Goal: Transaction & Acquisition: Book appointment/travel/reservation

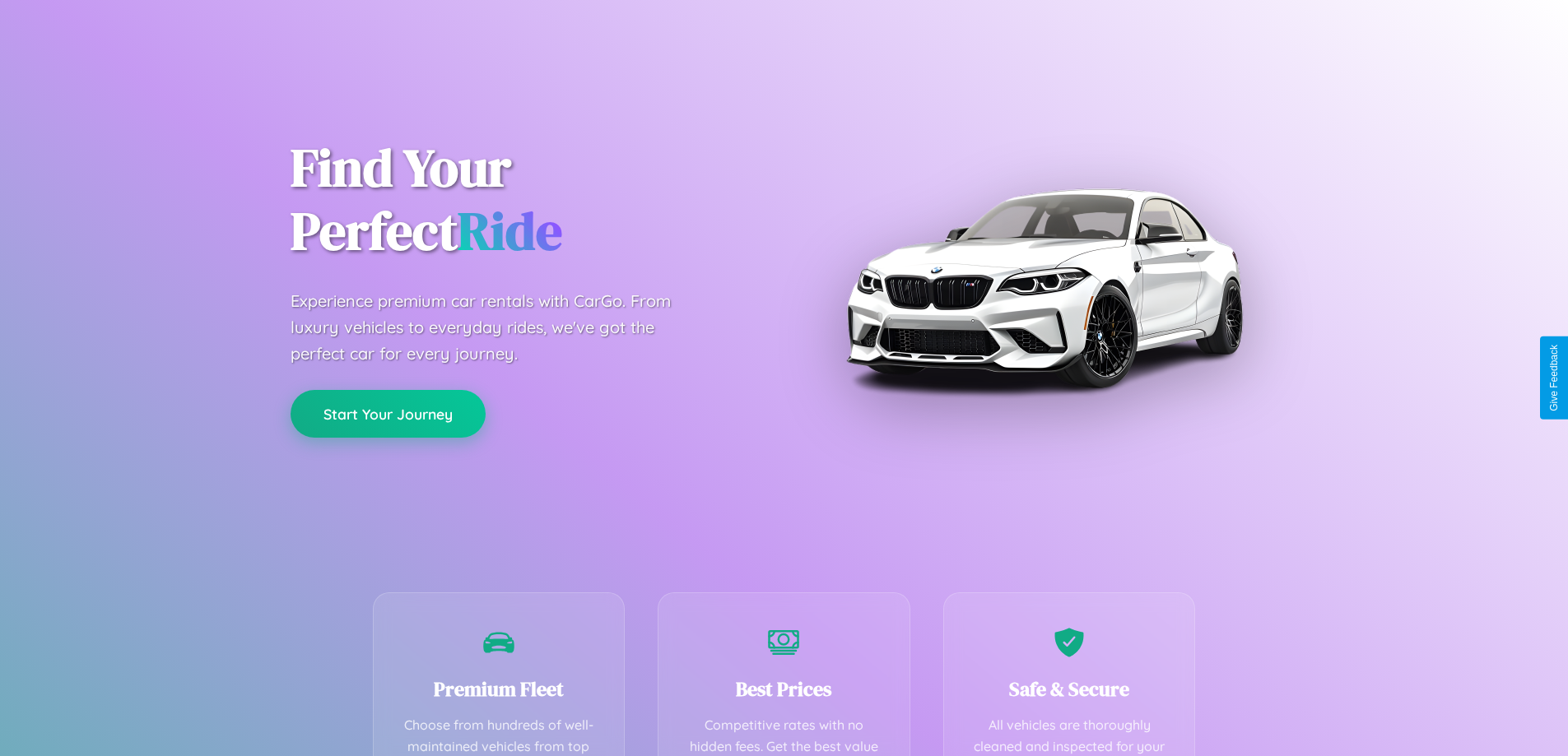
click at [388, 414] on button "Start Your Journey" at bounding box center [388, 413] width 196 height 48
click at [388, 413] on button "Start Your Journey" at bounding box center [388, 413] width 196 height 48
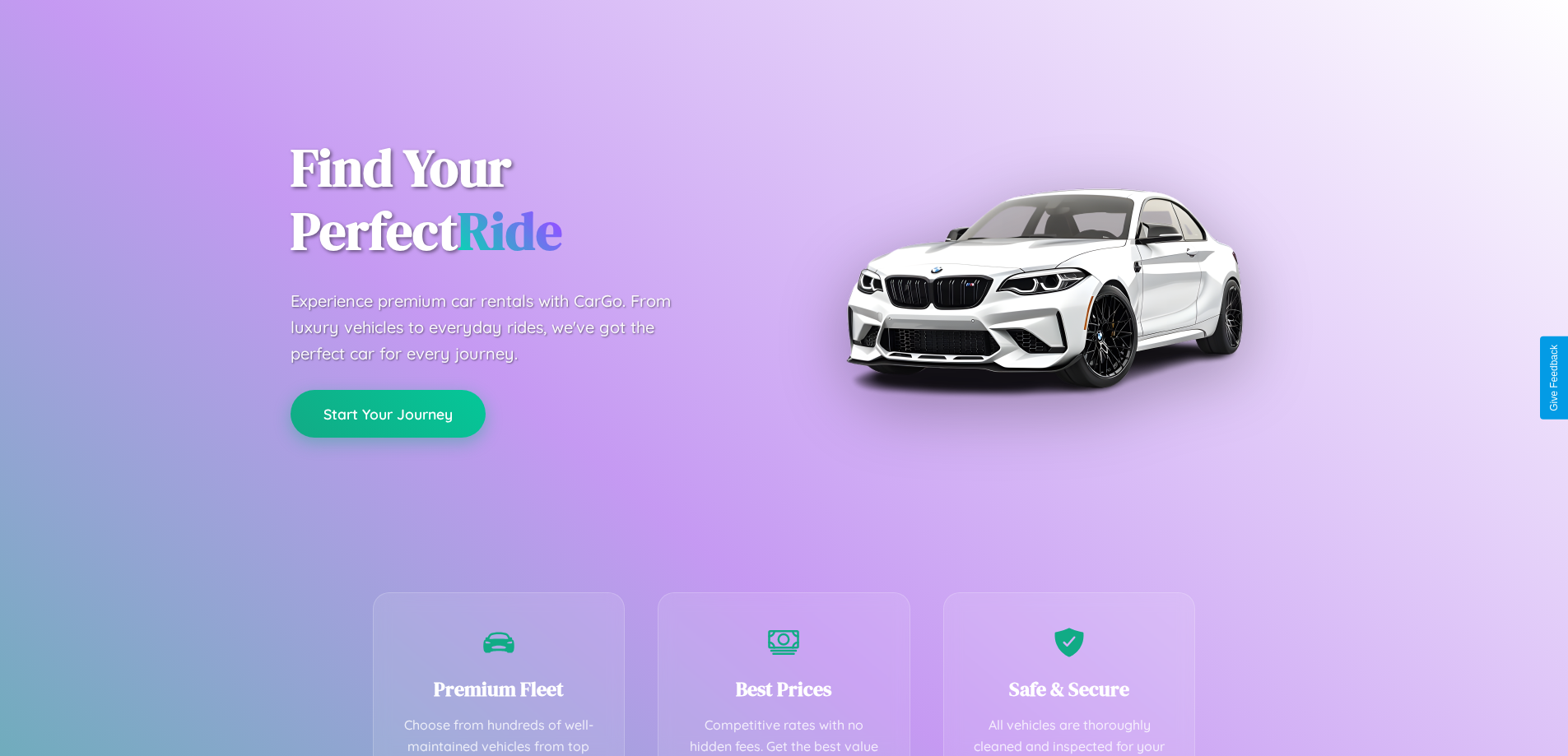
click at [388, 413] on button "Start Your Journey" at bounding box center [388, 413] width 196 height 48
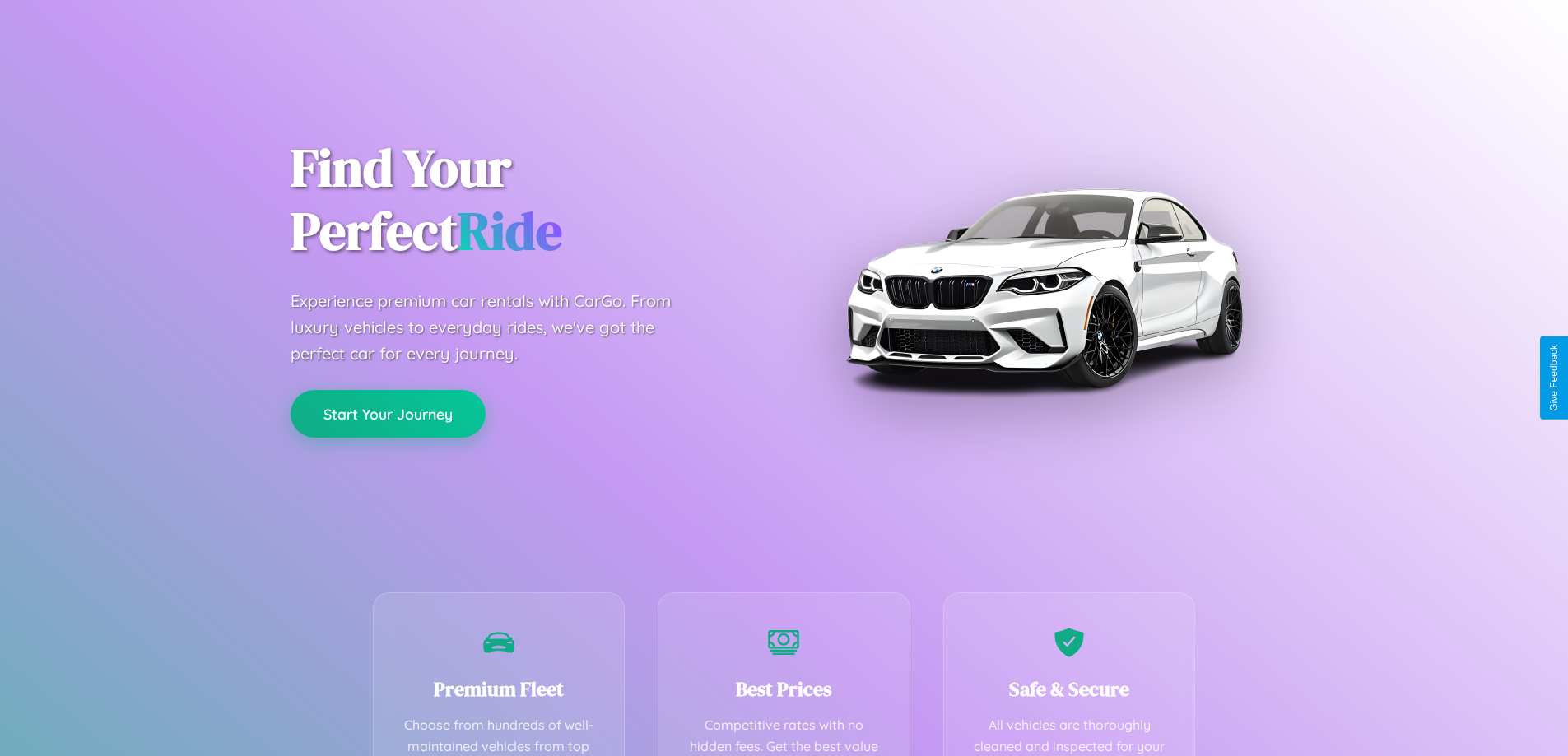
click at [388, 413] on button "Start Your Journey" at bounding box center [388, 413] width 196 height 48
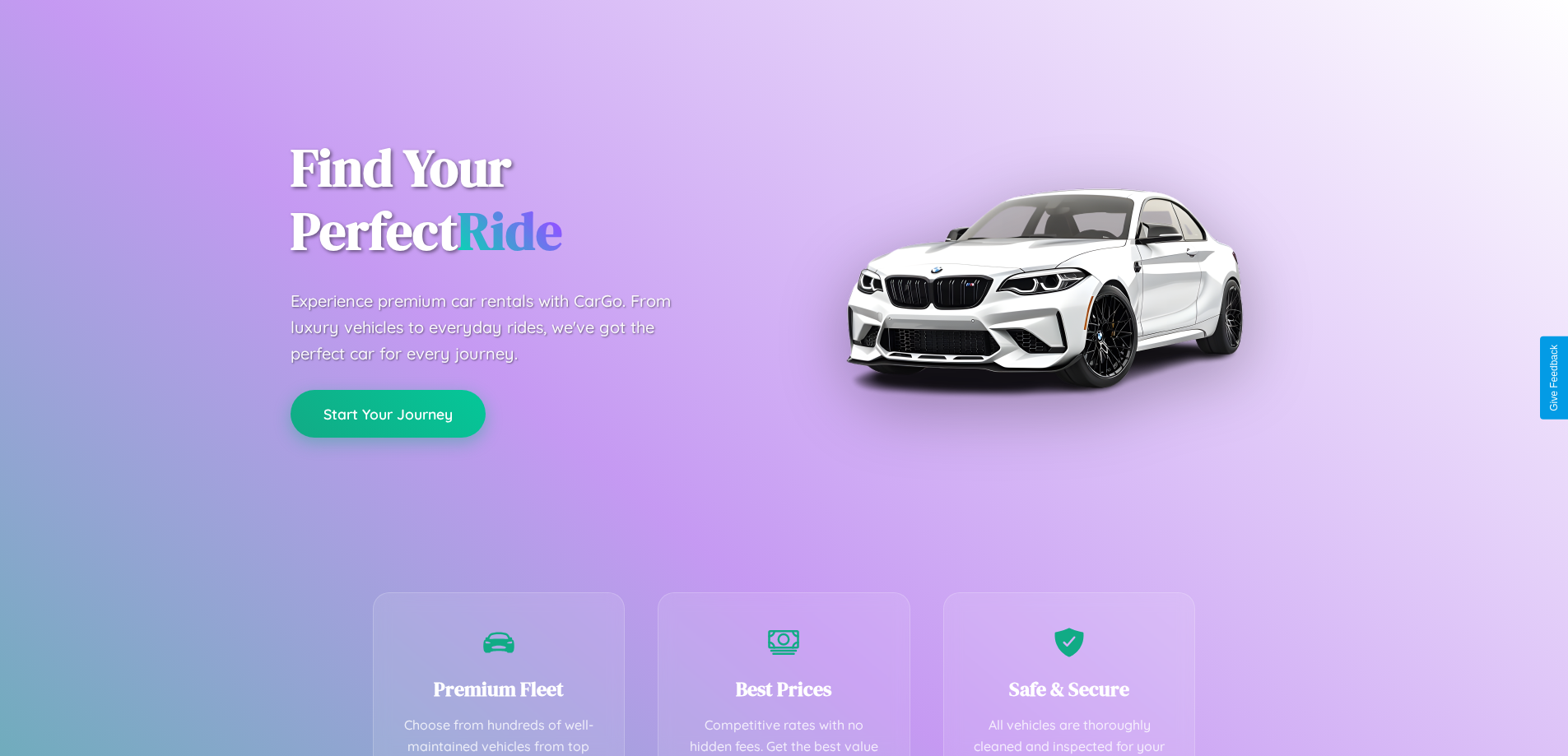
click at [388, 413] on button "Start Your Journey" at bounding box center [388, 413] width 196 height 48
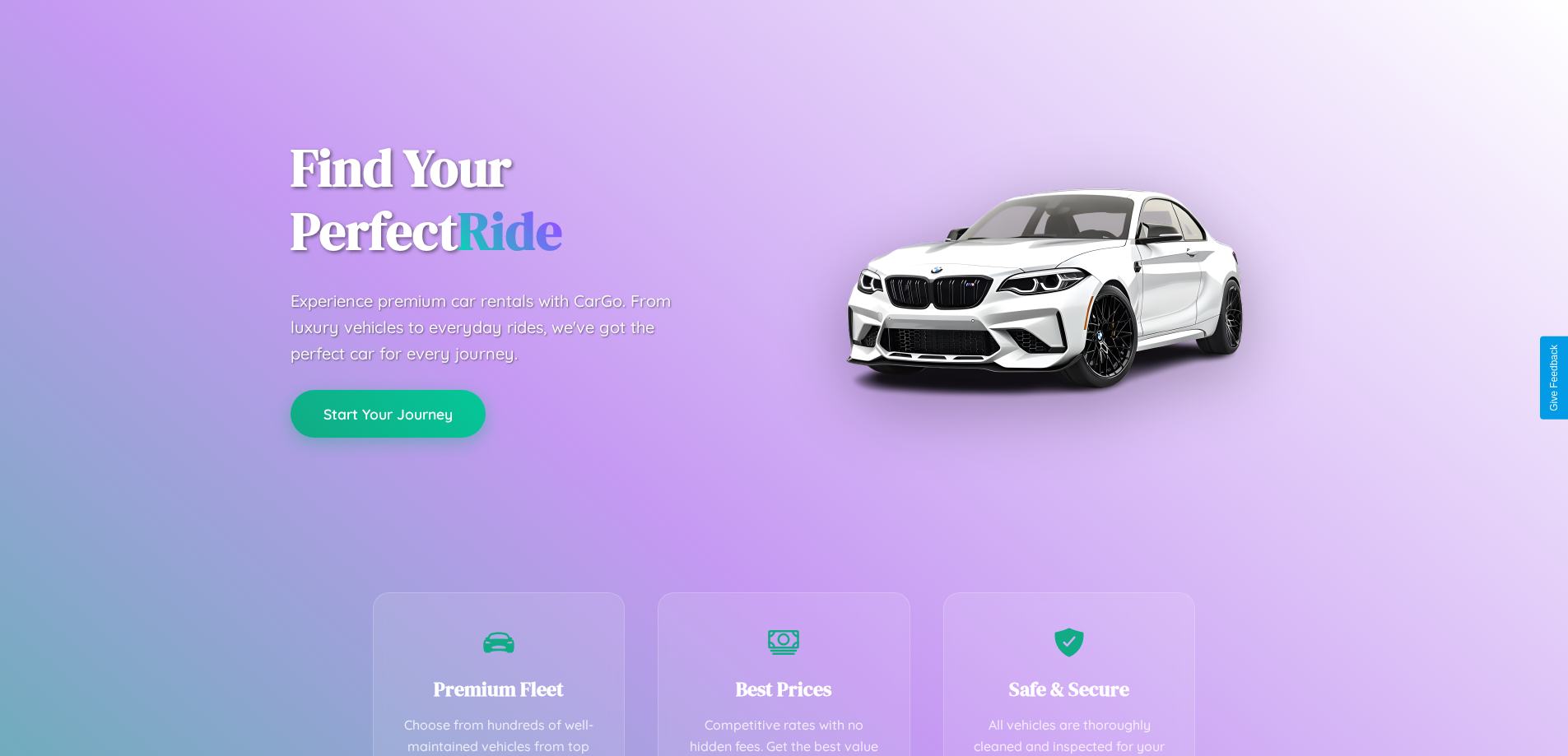
click at [388, 413] on button "Start Your Journey" at bounding box center [388, 413] width 196 height 48
